Goal: Navigation & Orientation: Find specific page/section

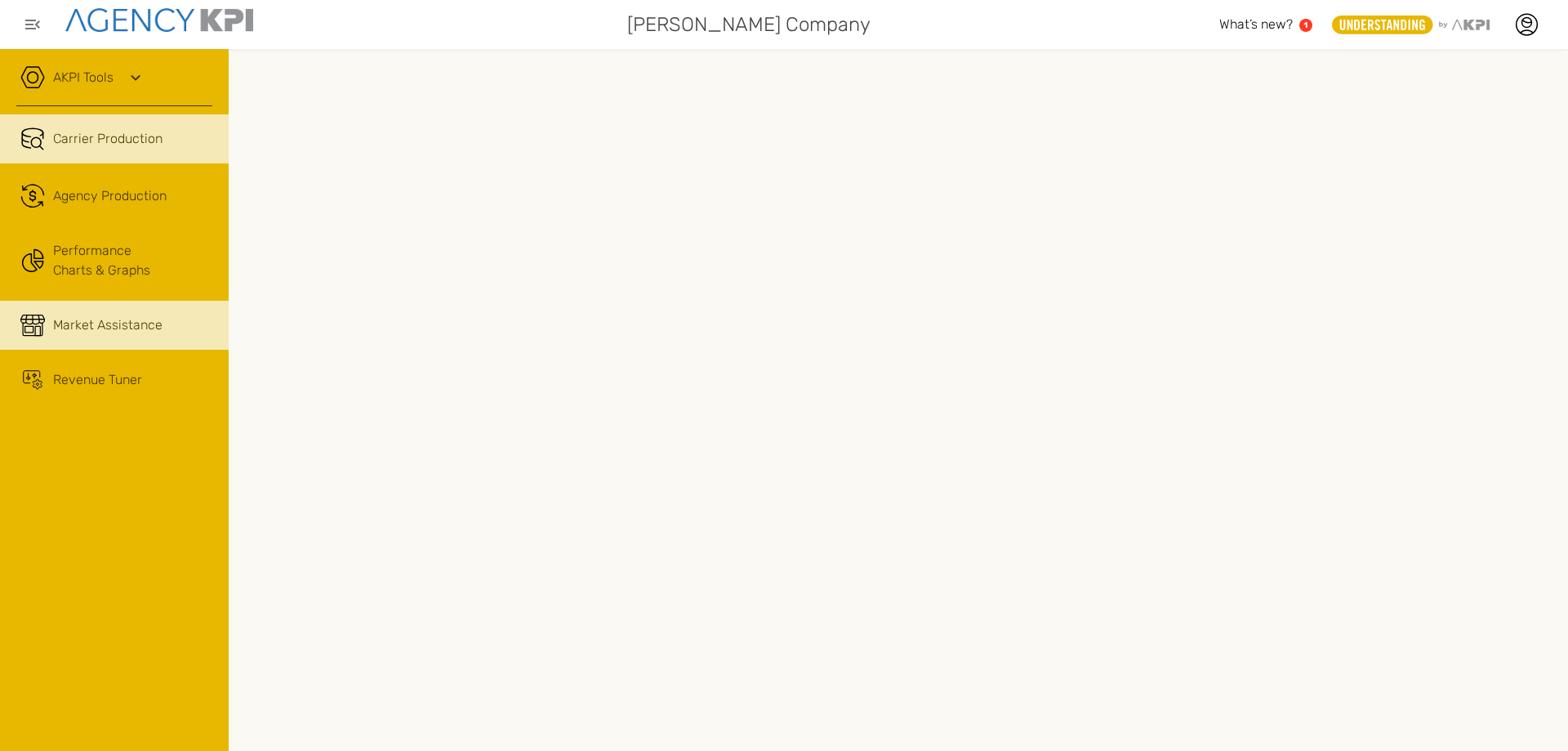
click at [119, 321] on span "Market Assistance" at bounding box center [108, 325] width 109 height 19
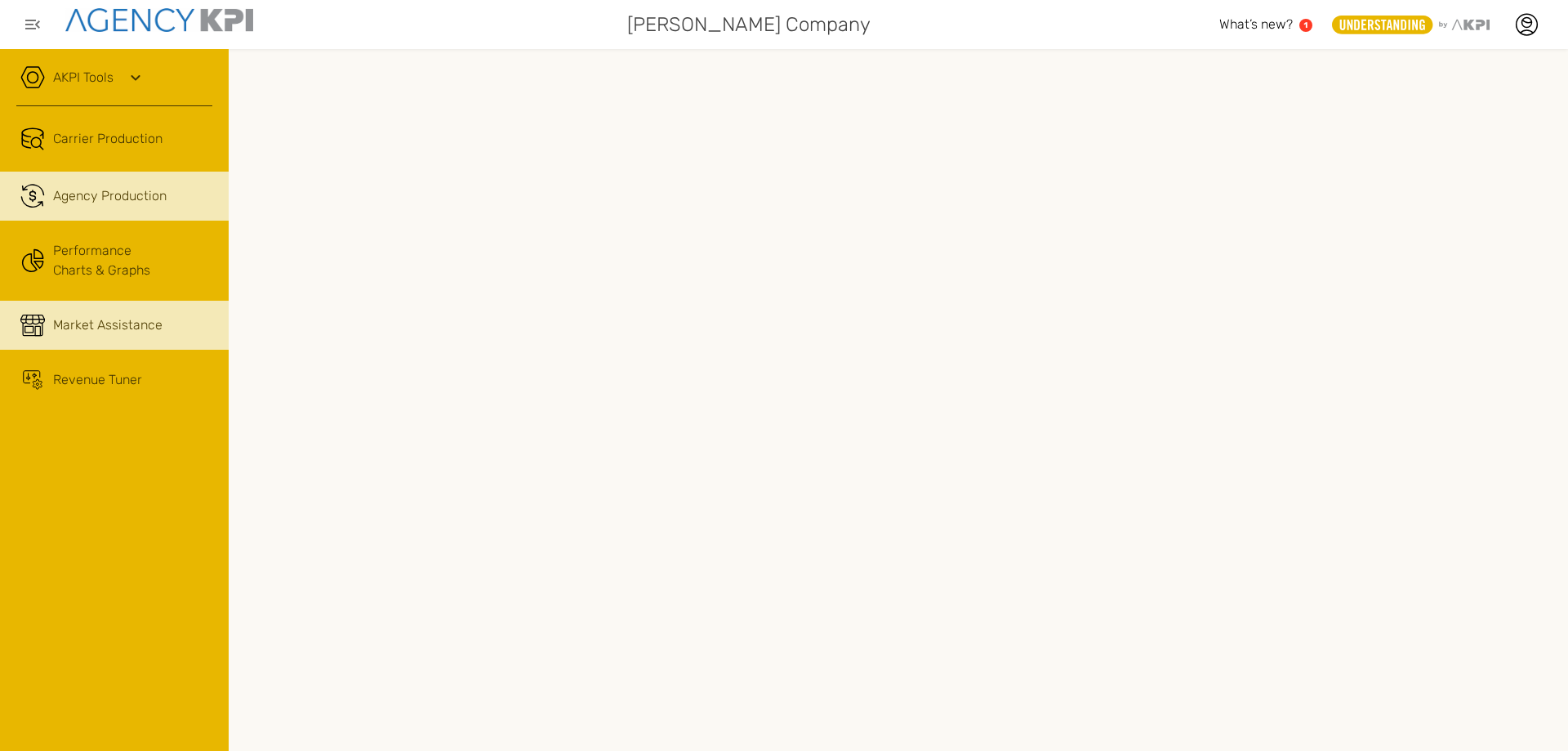
click at [150, 202] on span "Agency Production" at bounding box center [109, 195] width 114 height 19
click at [92, 325] on span "Market Assistance" at bounding box center [108, 325] width 109 height 19
click at [1307, 22] on text "1" at bounding box center [1306, 24] width 4 height 9
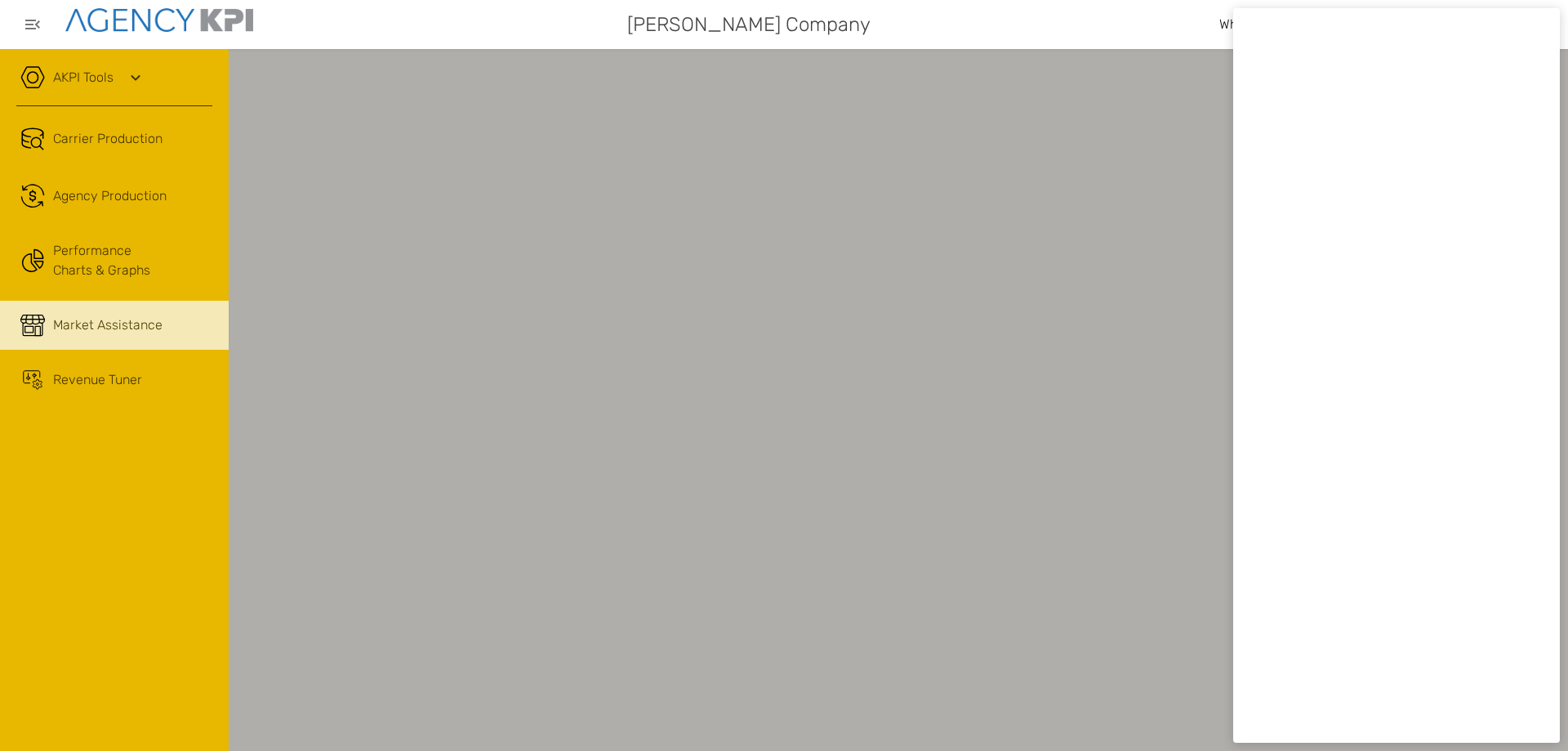
click at [1092, 12] on div "Mark V. Williamson Company" at bounding box center [746, 24] width 946 height 33
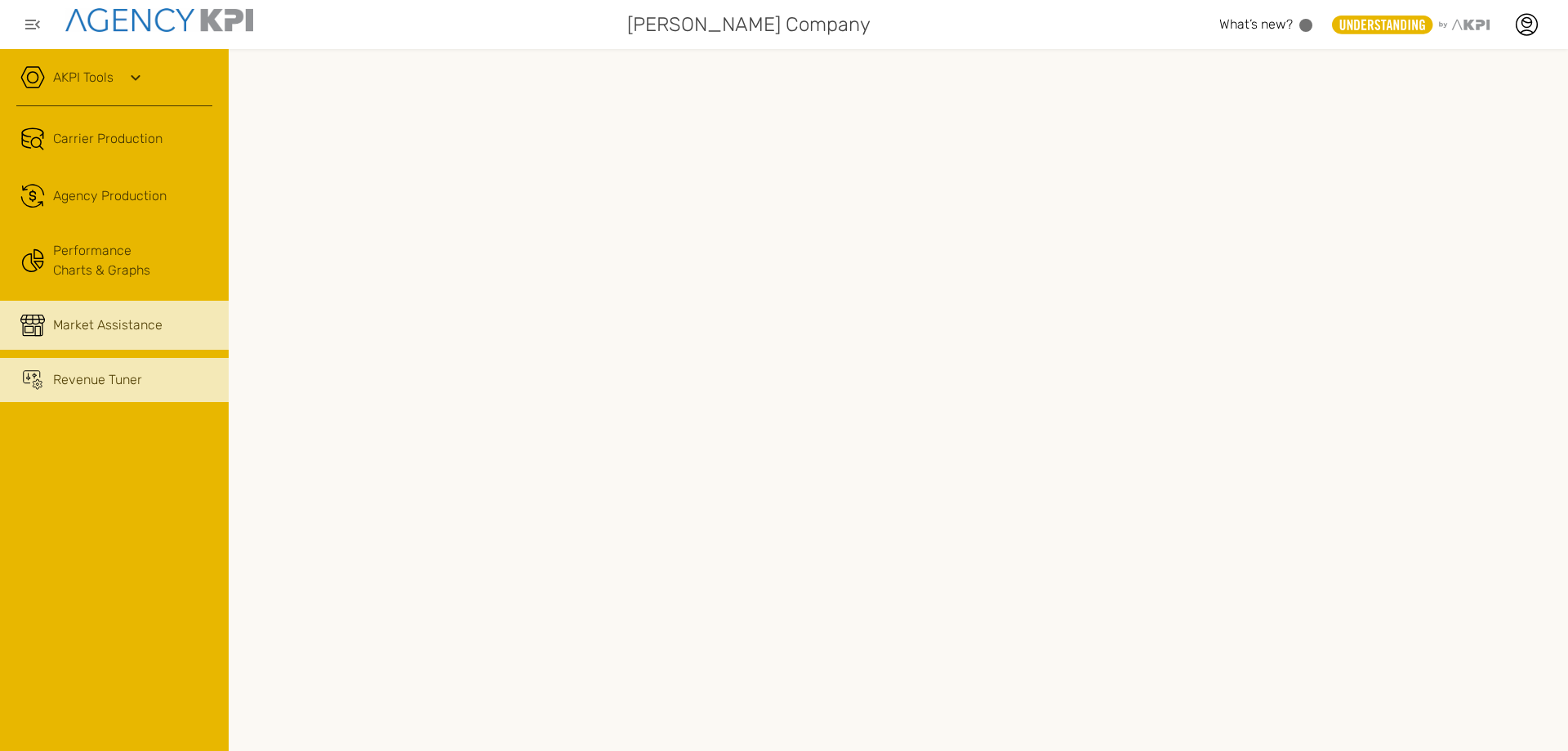
click at [119, 385] on span "Revenue Tuner" at bounding box center [98, 379] width 89 height 19
click at [58, 325] on span "Market Assistance" at bounding box center [108, 325] width 109 height 19
click at [100, 88] on div "AKPI Tools" at bounding box center [114, 86] width 196 height 41
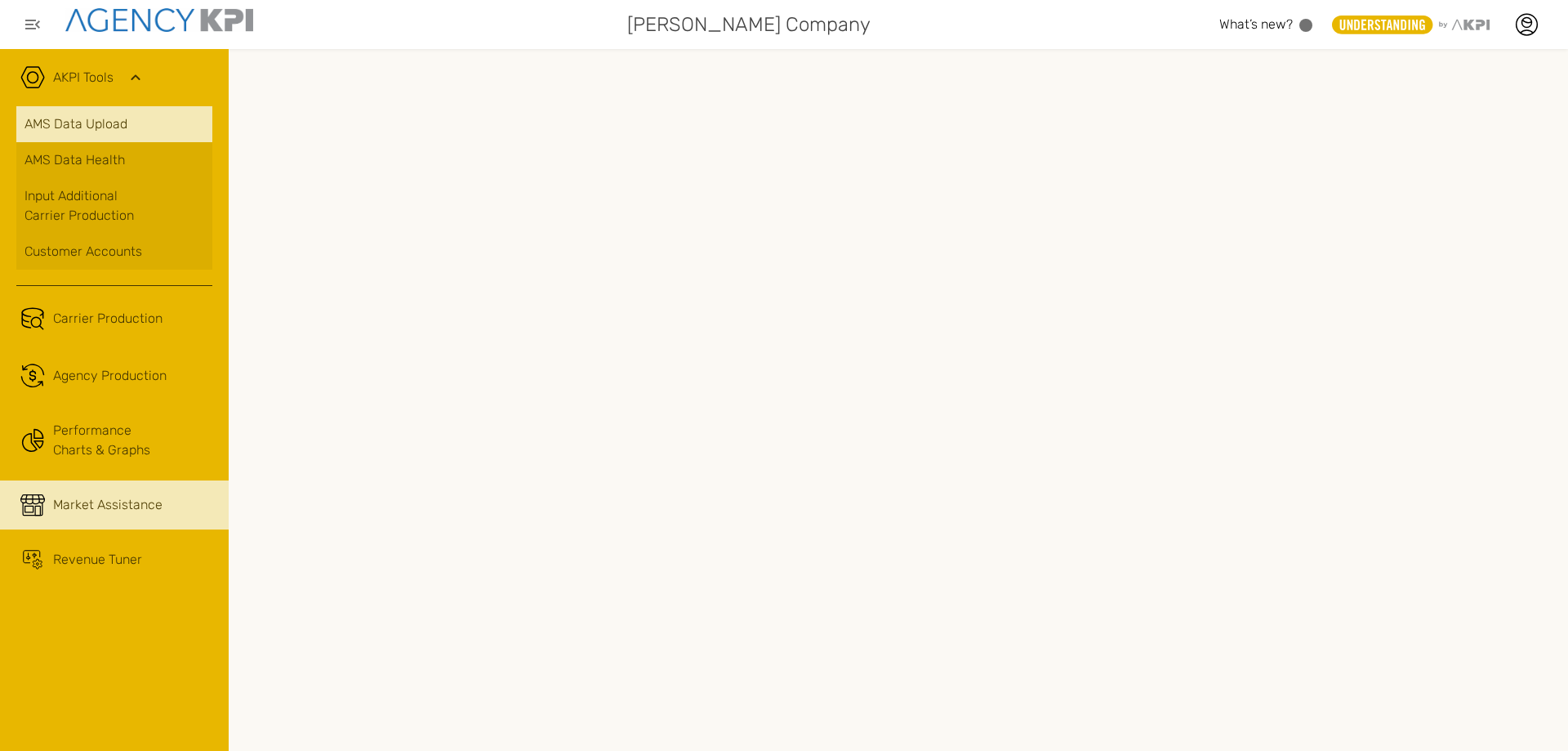
click at [93, 120] on link "AMS Data Upload" at bounding box center [114, 124] width 196 height 36
